Goal: Task Accomplishment & Management: Complete application form

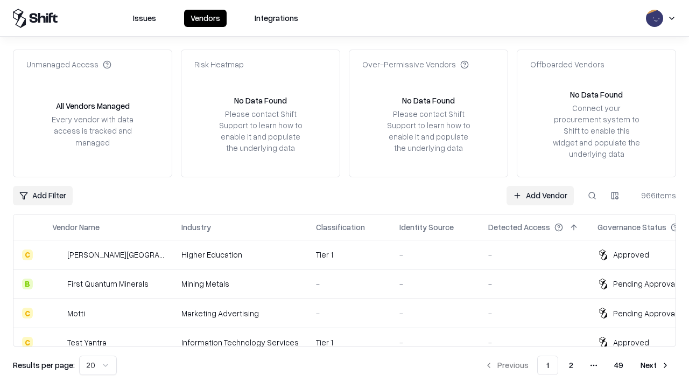
click at [540, 195] on link "Add Vendor" at bounding box center [540, 195] width 67 height 19
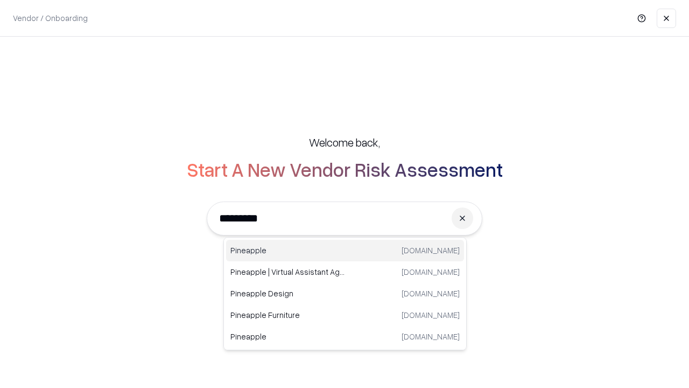
click at [345, 250] on div "Pineapple [DOMAIN_NAME]" at bounding box center [345, 251] width 238 height 22
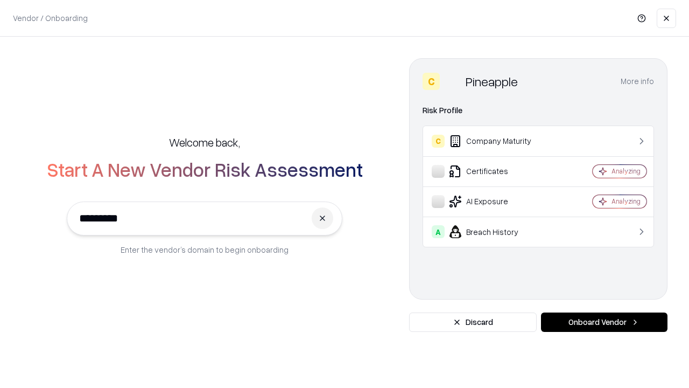
type input "*********"
click at [604, 322] on button "Onboard Vendor" at bounding box center [604, 321] width 127 height 19
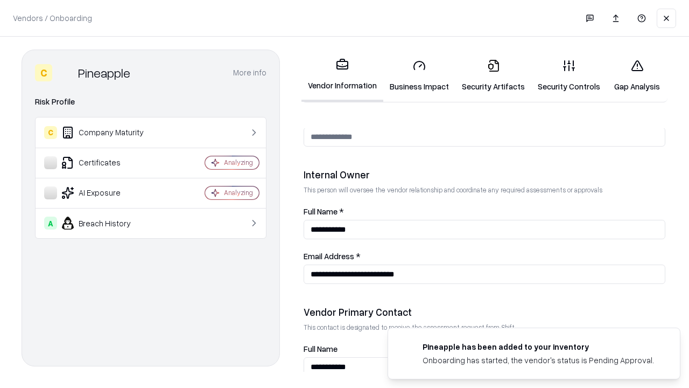
scroll to position [558, 0]
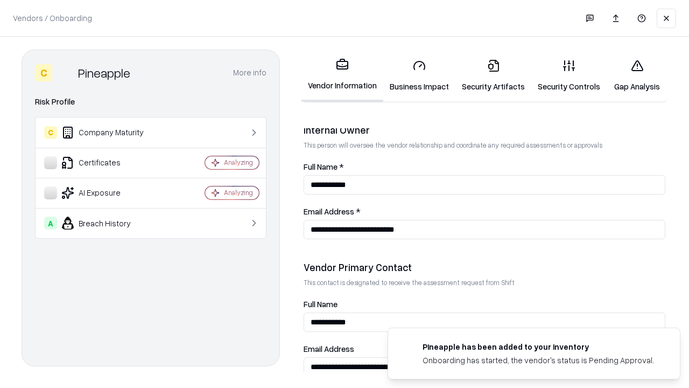
click at [493, 75] on link "Security Artifacts" at bounding box center [494, 76] width 76 height 50
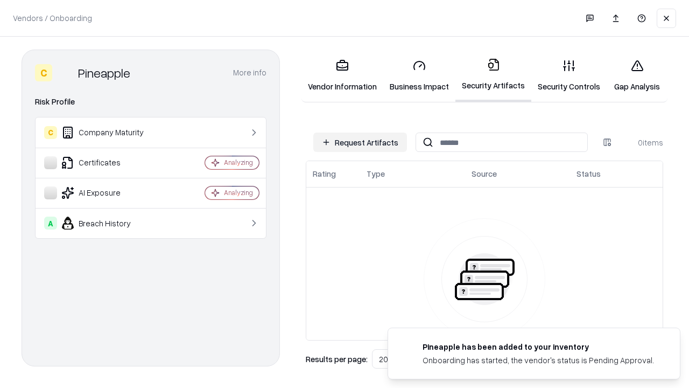
click at [360, 142] on button "Request Artifacts" at bounding box center [360, 141] width 94 height 19
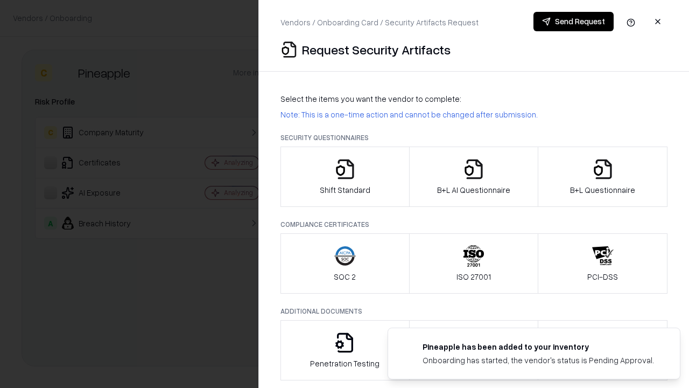
click at [603, 177] on icon "button" at bounding box center [603, 169] width 22 height 22
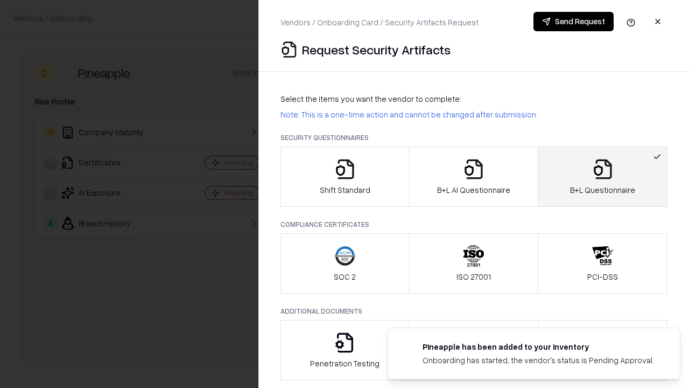
click at [473, 177] on icon "button" at bounding box center [474, 169] width 22 height 22
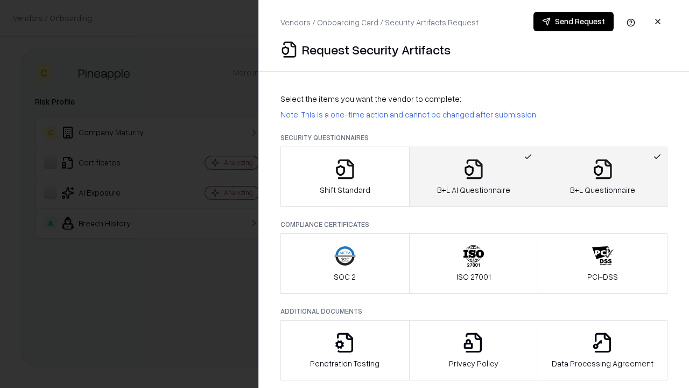
click at [573, 22] on button "Send Request" at bounding box center [574, 21] width 80 height 19
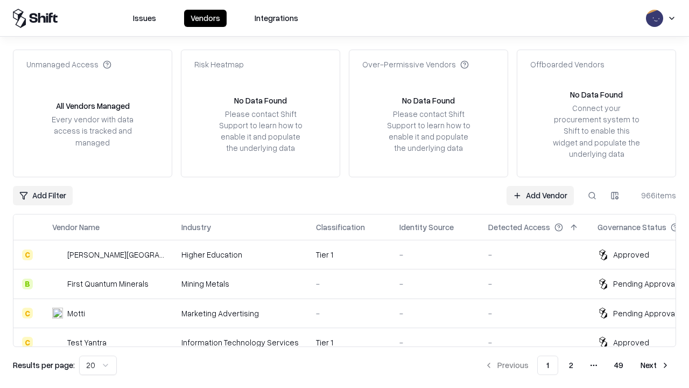
click at [540, 195] on link "Add Vendor" at bounding box center [540, 195] width 67 height 19
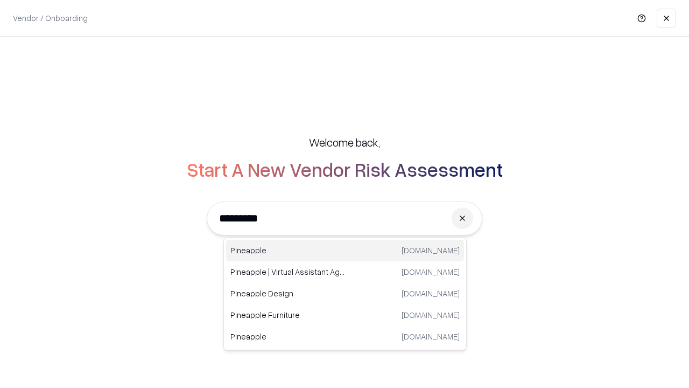
click at [345, 250] on div "Pineapple [DOMAIN_NAME]" at bounding box center [345, 251] width 238 height 22
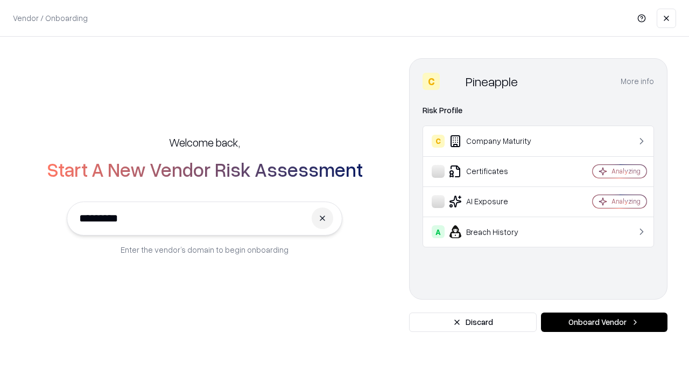
type input "*********"
click at [604, 322] on button "Onboard Vendor" at bounding box center [604, 321] width 127 height 19
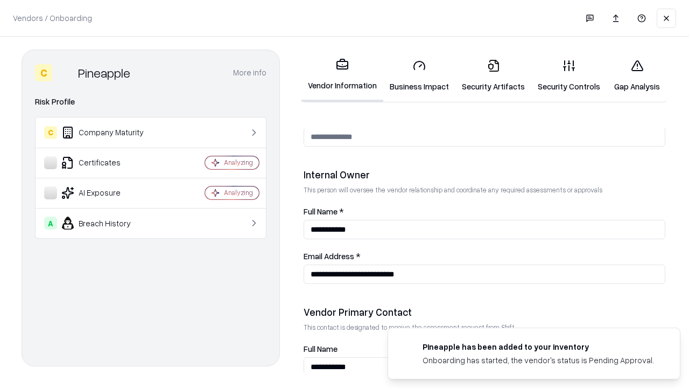
scroll to position [558, 0]
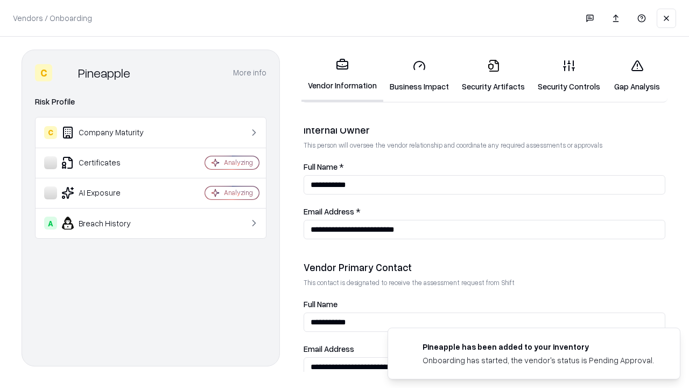
click at [637, 75] on link "Gap Analysis" at bounding box center [637, 76] width 61 height 50
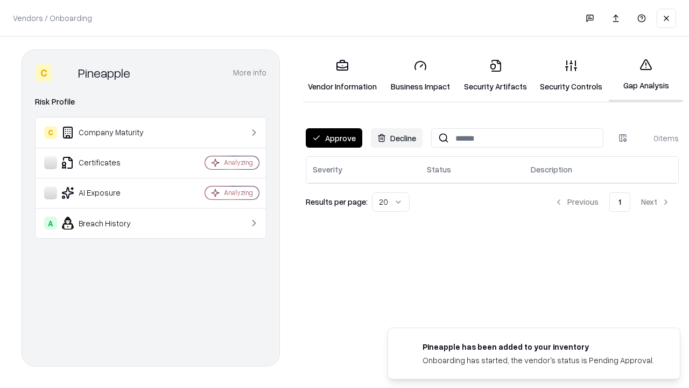
click at [334, 138] on button "Approve" at bounding box center [334, 137] width 57 height 19
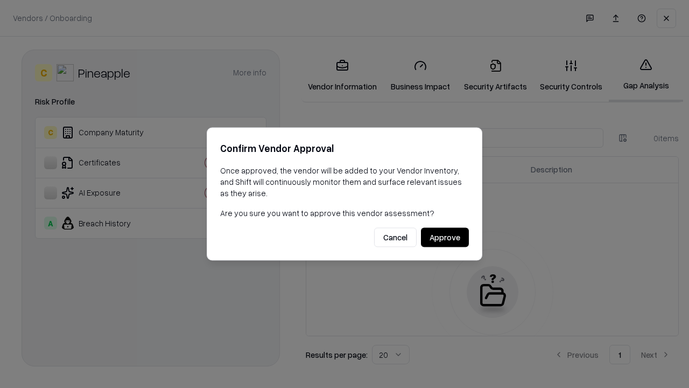
click at [445, 237] on button "Approve" at bounding box center [445, 237] width 48 height 19
